Goal: Transaction & Acquisition: Purchase product/service

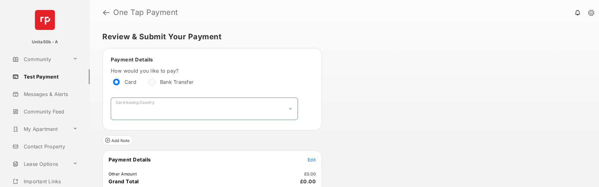
click at [212, 112] on select "**********" at bounding box center [204, 109] width 187 height 22
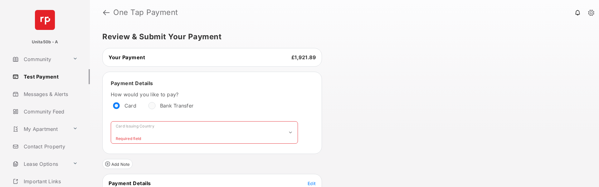
click at [180, 129] on select "**********" at bounding box center [204, 132] width 187 height 22
select select "**"
select select "*******"
